Goal: Transaction & Acquisition: Purchase product/service

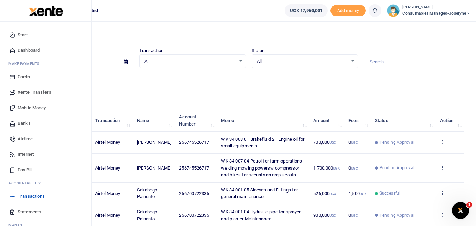
click at [38, 108] on span "Mobile Money" at bounding box center [32, 107] width 28 height 7
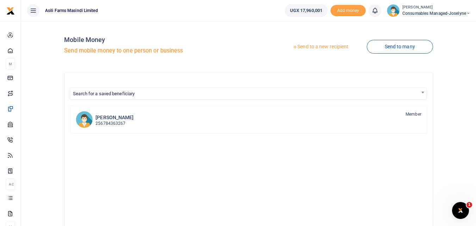
click at [315, 46] on link "Send to a new recipient" at bounding box center [320, 47] width 92 height 13
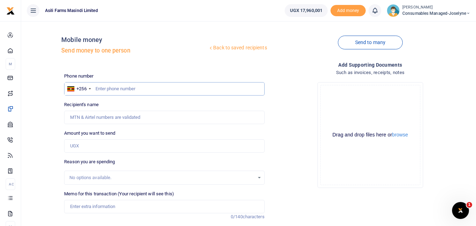
click at [117, 86] on input "text" at bounding box center [164, 88] width 200 height 13
click at [123, 80] on div "Phone number +256 Uganda +256 Phone is required." at bounding box center [164, 84] width 200 height 23
click at [112, 89] on input "text" at bounding box center [164, 88] width 200 height 13
type input "775264413"
type input "[PERSON_NAME]"
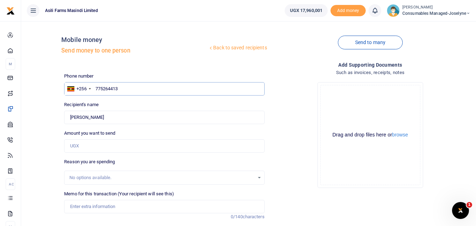
scroll to position [56, 0]
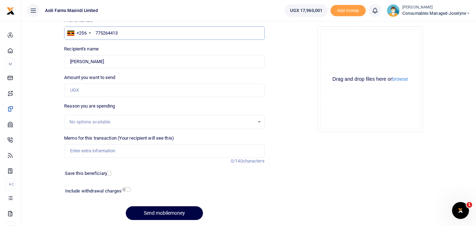
type input "775264413"
click at [121, 91] on input "Amount you want to send" at bounding box center [164, 89] width 200 height 13
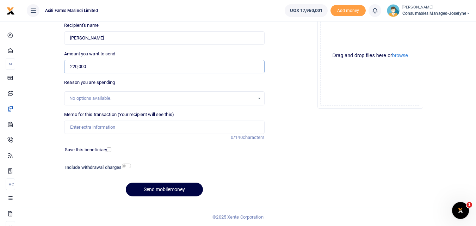
type input "220,000"
click at [155, 126] on input "Memo for this transaction (Your recipient will see this)" at bounding box center [164, 126] width 200 height 13
click at [74, 124] on input "Memo for this transaction (Your recipient will see this)" at bounding box center [164, 126] width 200 height 13
paste input "WK 34 /008 / 01"
click at [110, 127] on input "WK 34 /008 / 01" at bounding box center [164, 126] width 200 height 13
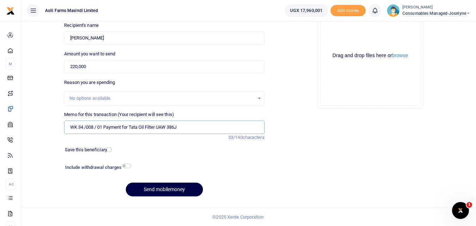
click at [97, 132] on input "WK 34 /008 / 01 Payment for Tata Oil Filter UAW 386J" at bounding box center [164, 126] width 200 height 13
type input "WK 34 008 01 Payment for Tata Oil Filter UAW 386J"
click at [155, 187] on button "Send mobilemoney" at bounding box center [164, 189] width 77 height 14
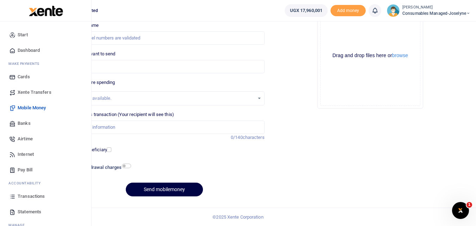
click at [13, 196] on icon at bounding box center [12, 196] width 6 height 6
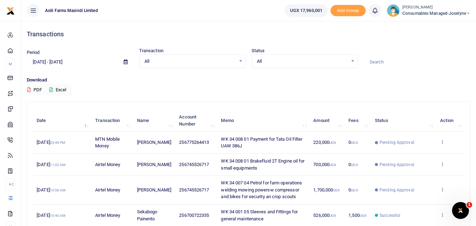
click at [441, 141] on icon at bounding box center [442, 141] width 5 height 5
click at [420, 152] on link "View details" at bounding box center [417, 154] width 56 height 10
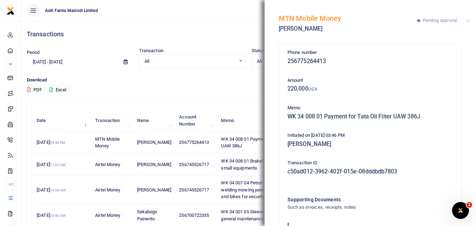
scroll to position [42, 0]
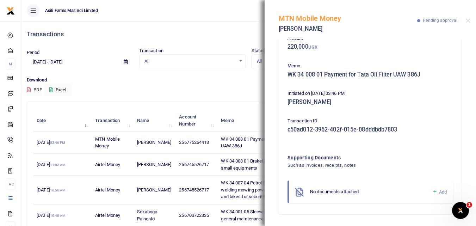
click at [432, 192] on icon at bounding box center [434, 191] width 5 height 6
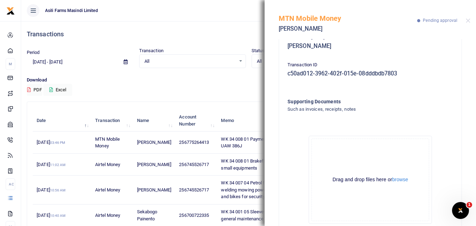
scroll to position [122, 0]
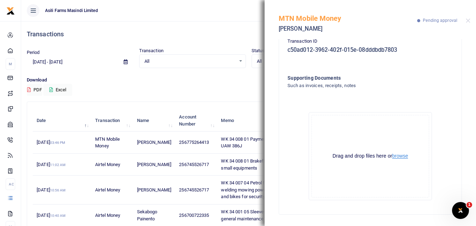
click at [397, 155] on button "browse" at bounding box center [400, 155] width 16 height 5
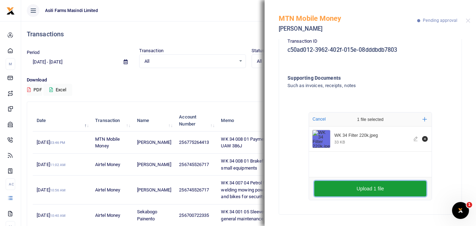
click at [320, 185] on button "Upload 1 file" at bounding box center [370, 188] width 112 height 15
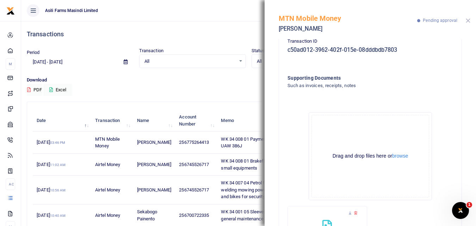
click at [469, 21] on button "Close" at bounding box center [468, 20] width 5 height 5
